Goal: Complete application form

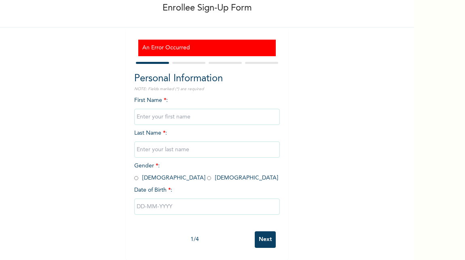
scroll to position [21, 0]
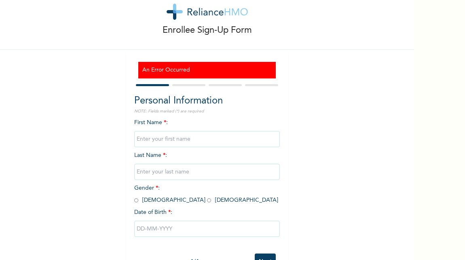
click at [150, 143] on input "text" at bounding box center [207, 139] width 146 height 16
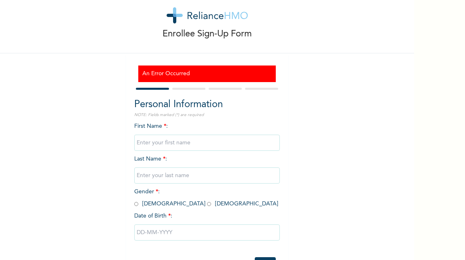
scroll to position [0, 0]
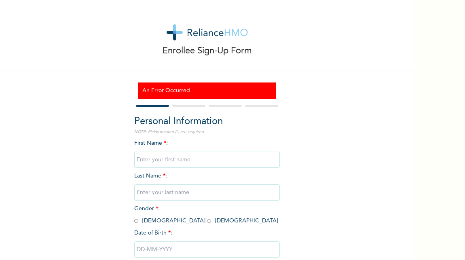
click at [163, 156] on input "text" at bounding box center [207, 160] width 146 height 16
